Goal: Information Seeking & Learning: Learn about a topic

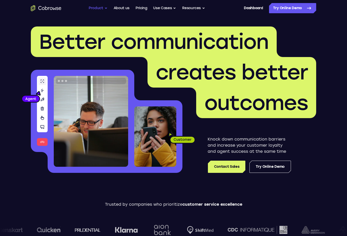
click at [102, 9] on button "Product" at bounding box center [98, 8] width 19 height 10
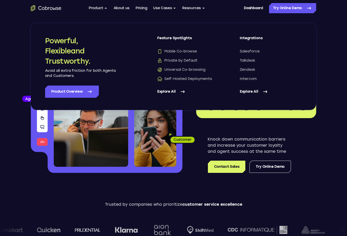
click at [176, 94] on link "Explore All" at bounding box center [188, 92] width 62 height 12
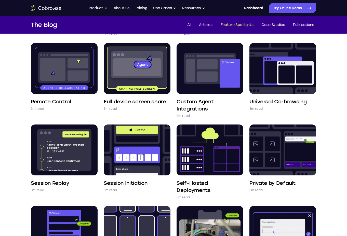
scroll to position [116, 0]
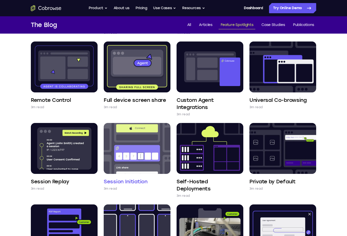
click at [136, 152] on img at bounding box center [137, 148] width 67 height 51
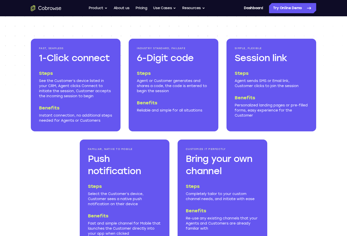
scroll to position [606, 0]
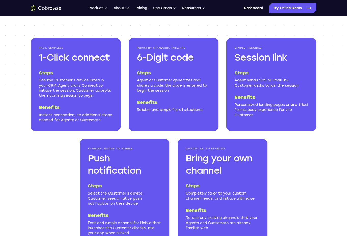
click at [277, 76] on h4 "Steps" at bounding box center [271, 73] width 73 height 6
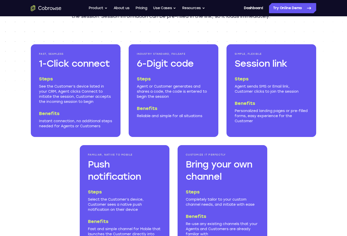
scroll to position [600, 0]
